Goal: Transaction & Acquisition: Download file/media

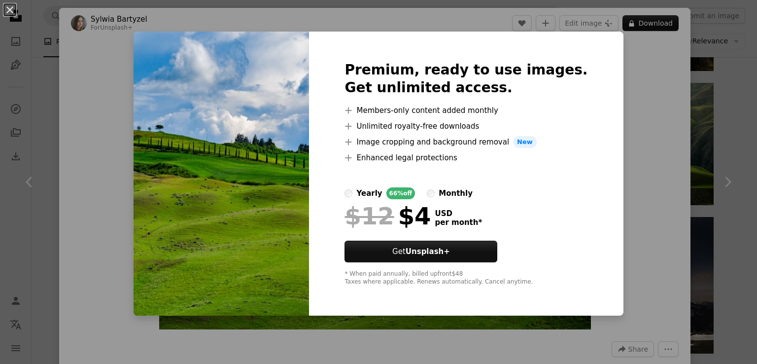
click at [653, 170] on div "An X shape Premium, ready to use images. Get unlimited access. A plus sign Memb…" at bounding box center [378, 182] width 757 height 364
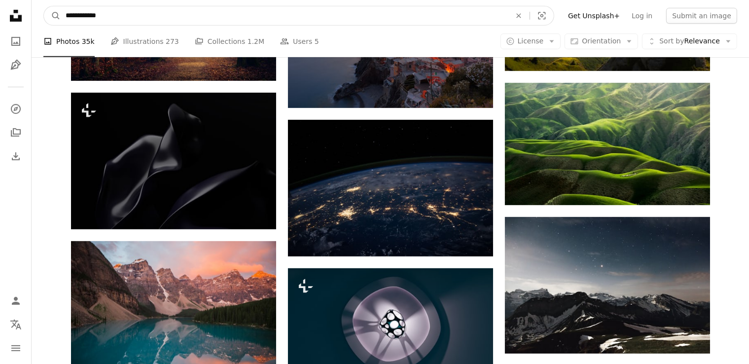
click at [138, 14] on input "**********" at bounding box center [284, 15] width 447 height 19
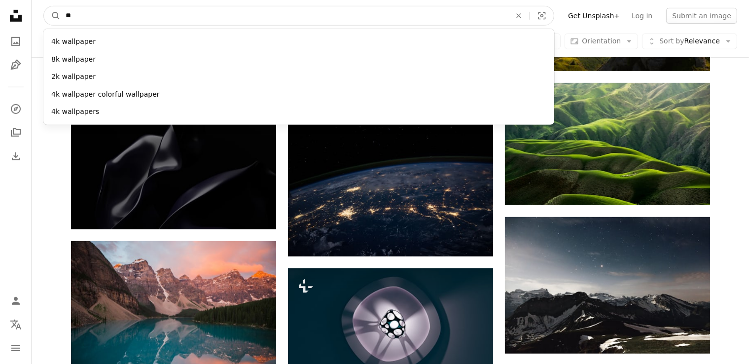
type input "*"
type input "***"
click at [44, 6] on button "A magnifying glass" at bounding box center [52, 15] width 17 height 19
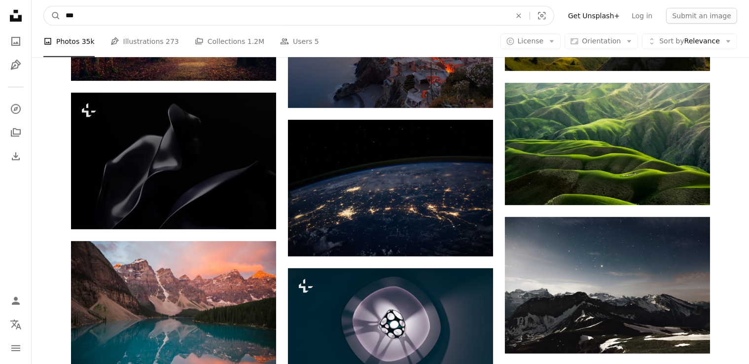
click at [44, 6] on button "A magnifying glass" at bounding box center [52, 15] width 17 height 19
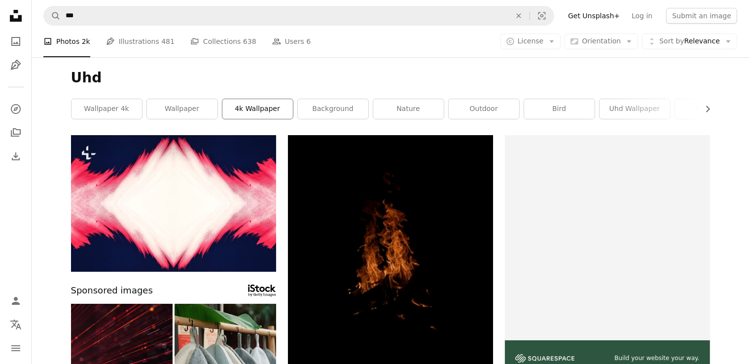
click at [262, 109] on link "4k wallpaper" at bounding box center [257, 109] width 70 height 20
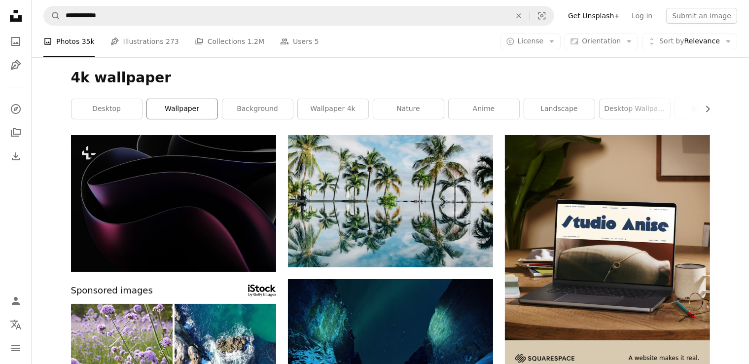
click at [190, 112] on link "wallpaper" at bounding box center [182, 109] width 70 height 20
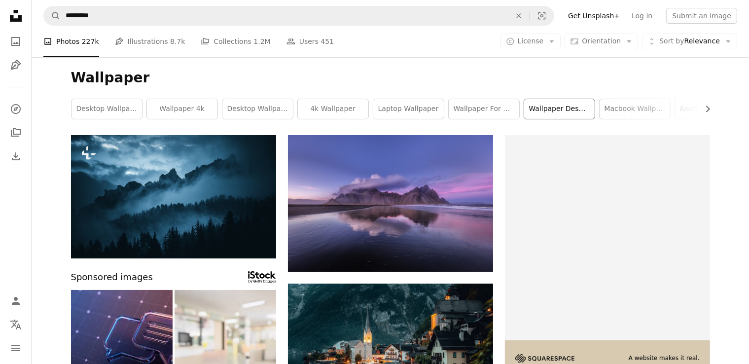
click at [568, 104] on link "wallpaper desktop" at bounding box center [559, 109] width 70 height 20
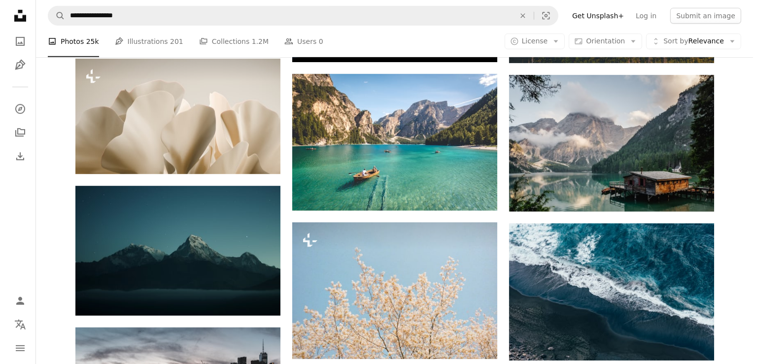
scroll to position [629, 0]
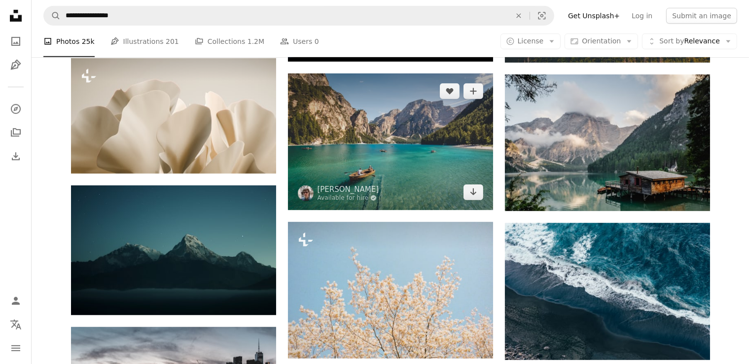
click at [380, 142] on img at bounding box center [390, 141] width 205 height 137
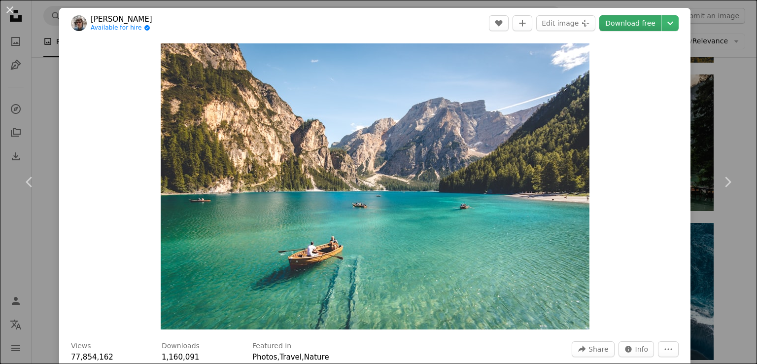
click at [630, 23] on link "Download free" at bounding box center [630, 23] width 62 height 16
